Goal: Purchase product/service

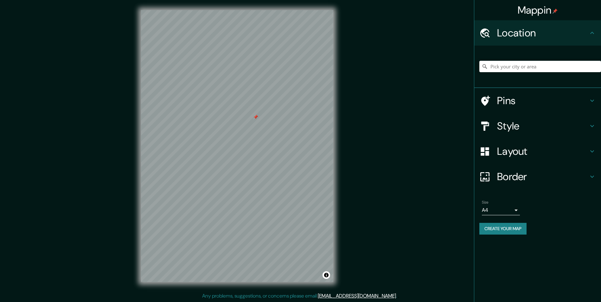
click at [254, 118] on div at bounding box center [255, 117] width 5 height 5
click at [243, 10] on div at bounding box center [237, 10] width 192 height 0
click at [510, 133] on div "Style" at bounding box center [538, 126] width 127 height 25
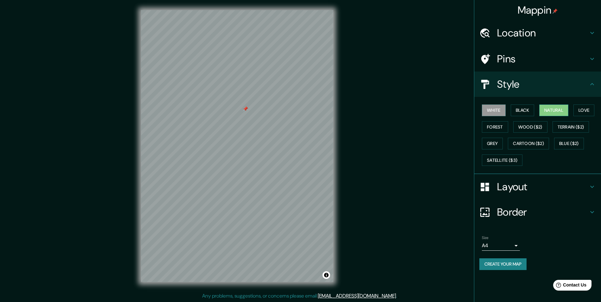
click at [553, 115] on button "Natural" at bounding box center [554, 111] width 29 height 12
click at [579, 112] on button "Love" at bounding box center [584, 111] width 21 height 12
click at [247, 109] on div at bounding box center [245, 109] width 5 height 5
drag, startPoint x: 244, startPoint y: 107, endPoint x: 254, endPoint y: 113, distance: 11.4
click at [254, 113] on div at bounding box center [255, 114] width 5 height 5
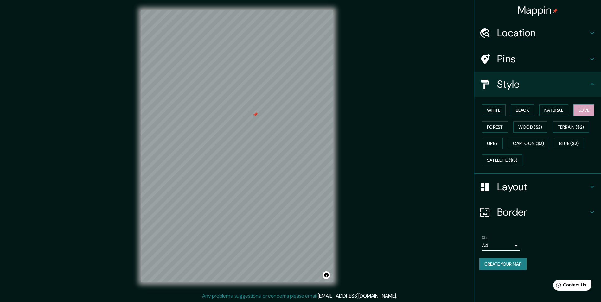
click at [258, 113] on div at bounding box center [255, 114] width 5 height 5
click at [257, 116] on div at bounding box center [255, 114] width 5 height 5
click at [509, 62] on h4 "Pins" at bounding box center [542, 59] width 91 height 13
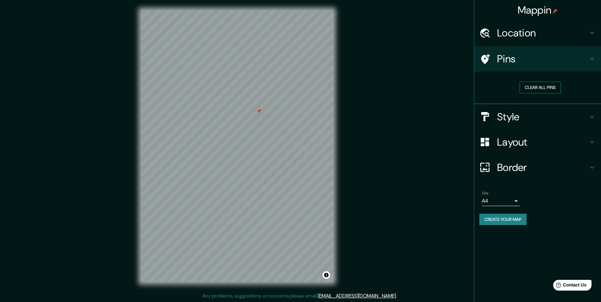
click at [526, 86] on button "Clear all pins" at bounding box center [540, 88] width 41 height 12
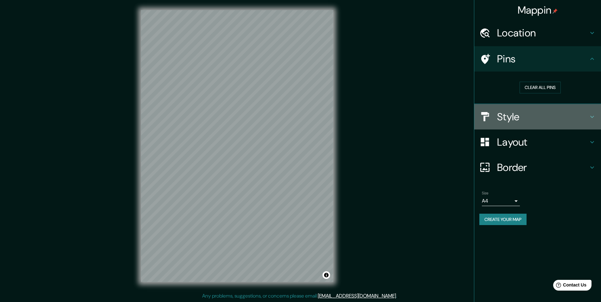
click at [505, 115] on h4 "Style" at bounding box center [542, 117] width 91 height 13
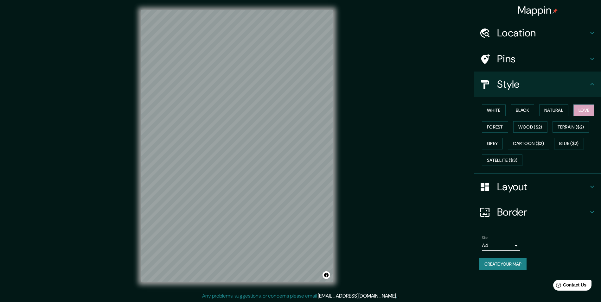
click at [503, 185] on h4 "Layout" at bounding box center [542, 187] width 91 height 13
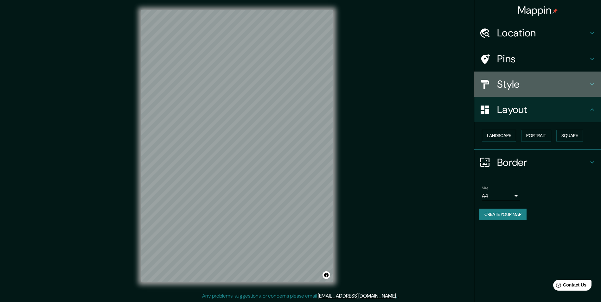
click at [513, 88] on h4 "Style" at bounding box center [542, 84] width 91 height 13
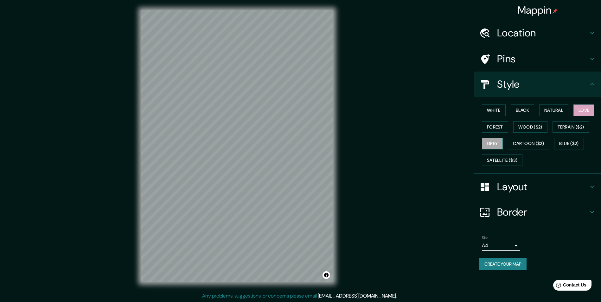
click at [497, 143] on button "Grey" at bounding box center [492, 144] width 21 height 12
click at [563, 114] on button "Natural" at bounding box center [554, 111] width 29 height 12
click at [570, 131] on button "Terrain ($2)" at bounding box center [571, 127] width 37 height 12
click at [568, 142] on button "Blue ($2)" at bounding box center [570, 144] width 30 height 12
click at [539, 145] on button "Cartoon ($2)" at bounding box center [528, 144] width 41 height 12
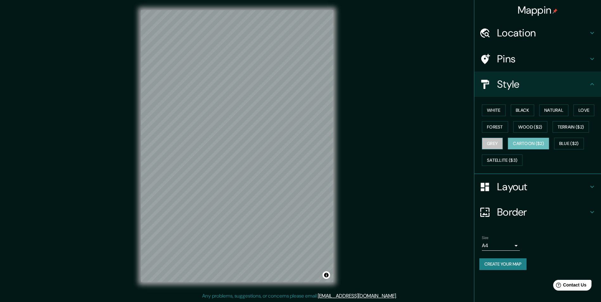
click at [499, 140] on button "Grey" at bounding box center [492, 144] width 21 height 12
click at [504, 159] on button "Satellite ($3)" at bounding box center [502, 161] width 41 height 12
click at [497, 128] on button "Forest" at bounding box center [495, 127] width 26 height 12
click at [498, 114] on button "White" at bounding box center [494, 111] width 24 height 12
click at [525, 113] on button "Black" at bounding box center [523, 111] width 24 height 12
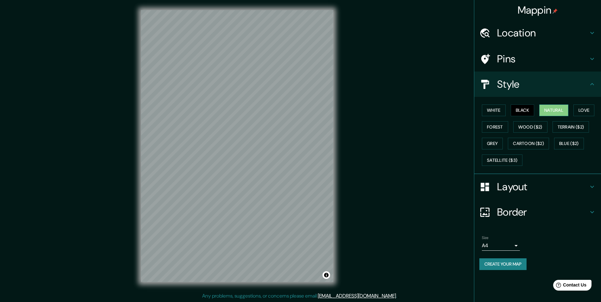
click at [550, 108] on button "Natural" at bounding box center [554, 111] width 29 height 12
click at [518, 108] on button "Black" at bounding box center [523, 111] width 24 height 12
click at [549, 109] on button "Natural" at bounding box center [554, 111] width 29 height 12
click at [513, 263] on button "Create your map" at bounding box center [503, 265] width 47 height 12
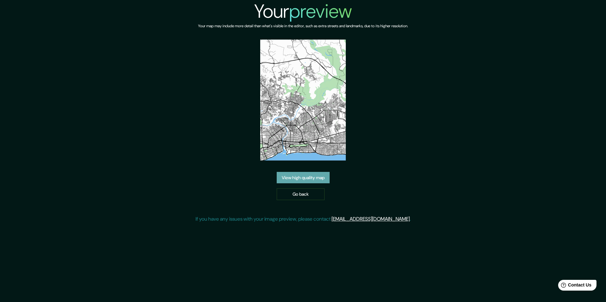
click at [321, 178] on link "View high quality map" at bounding box center [303, 178] width 53 height 12
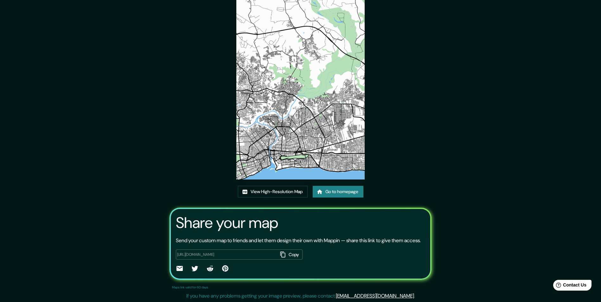
scroll to position [37, 0]
click at [282, 186] on link "View High-Resolution Map" at bounding box center [273, 192] width 70 height 12
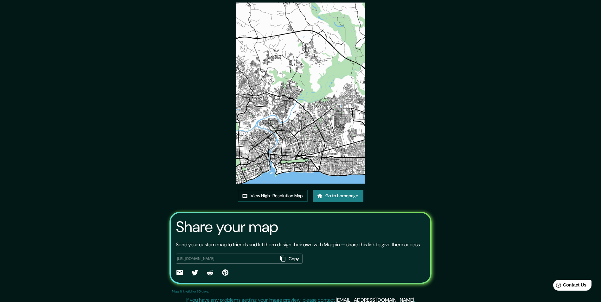
scroll to position [0, 0]
